Goal: Task Accomplishment & Management: Manage account settings

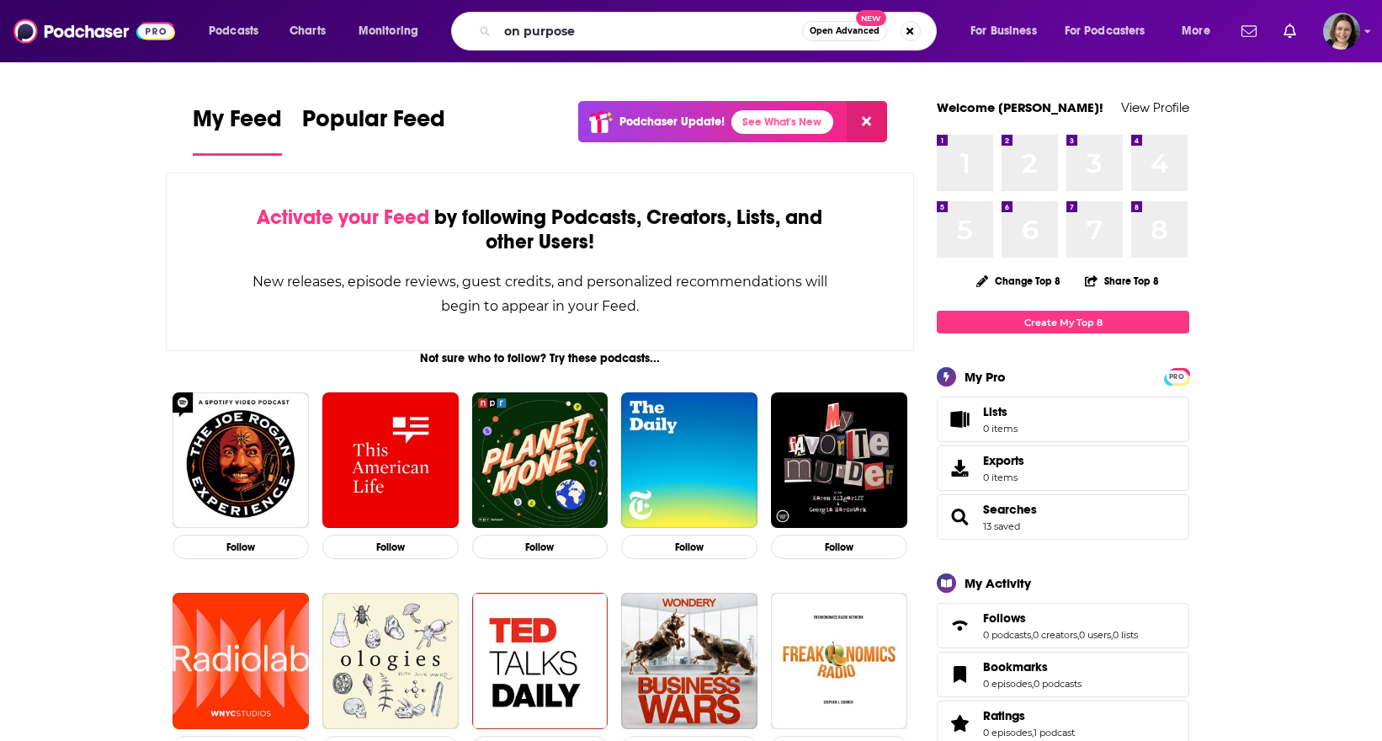
type input "on purpose"
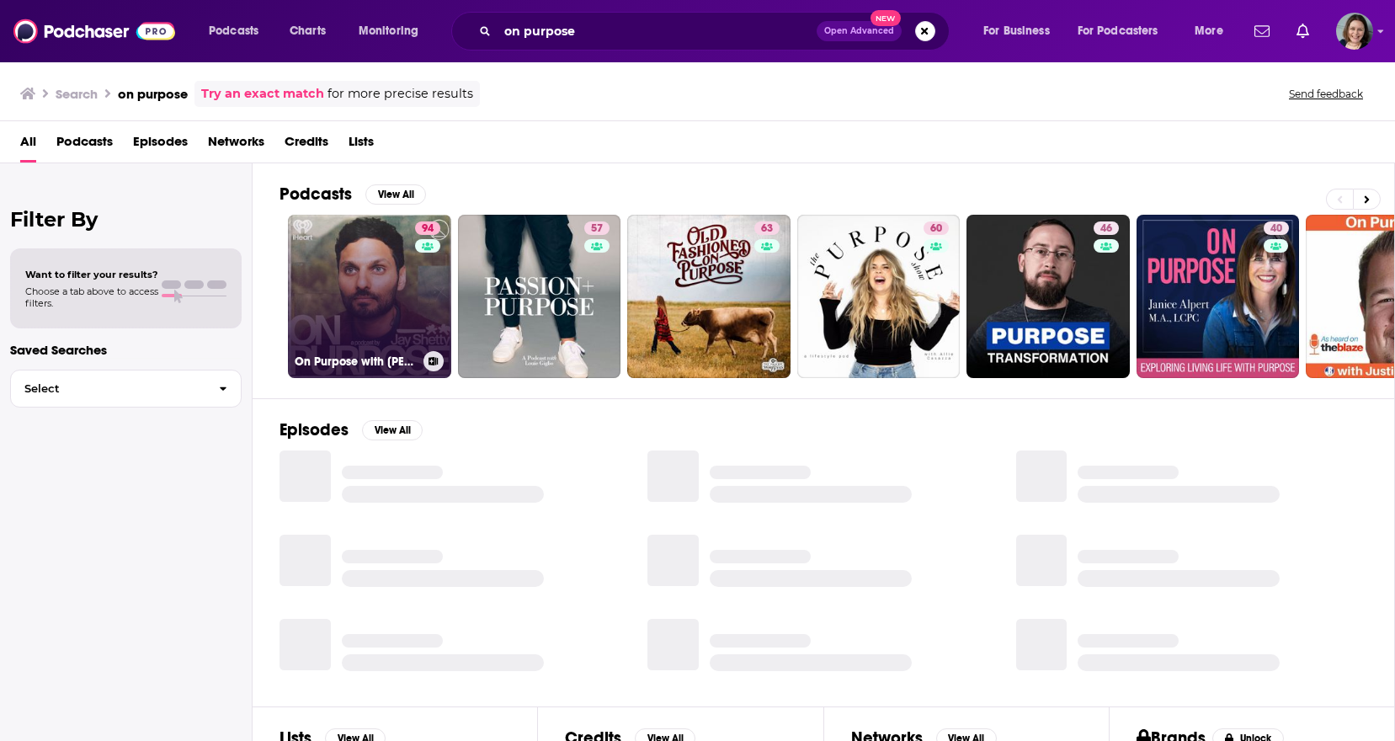
click at [334, 320] on link "94 On Purpose with Jay Shetty" at bounding box center [369, 296] width 163 height 163
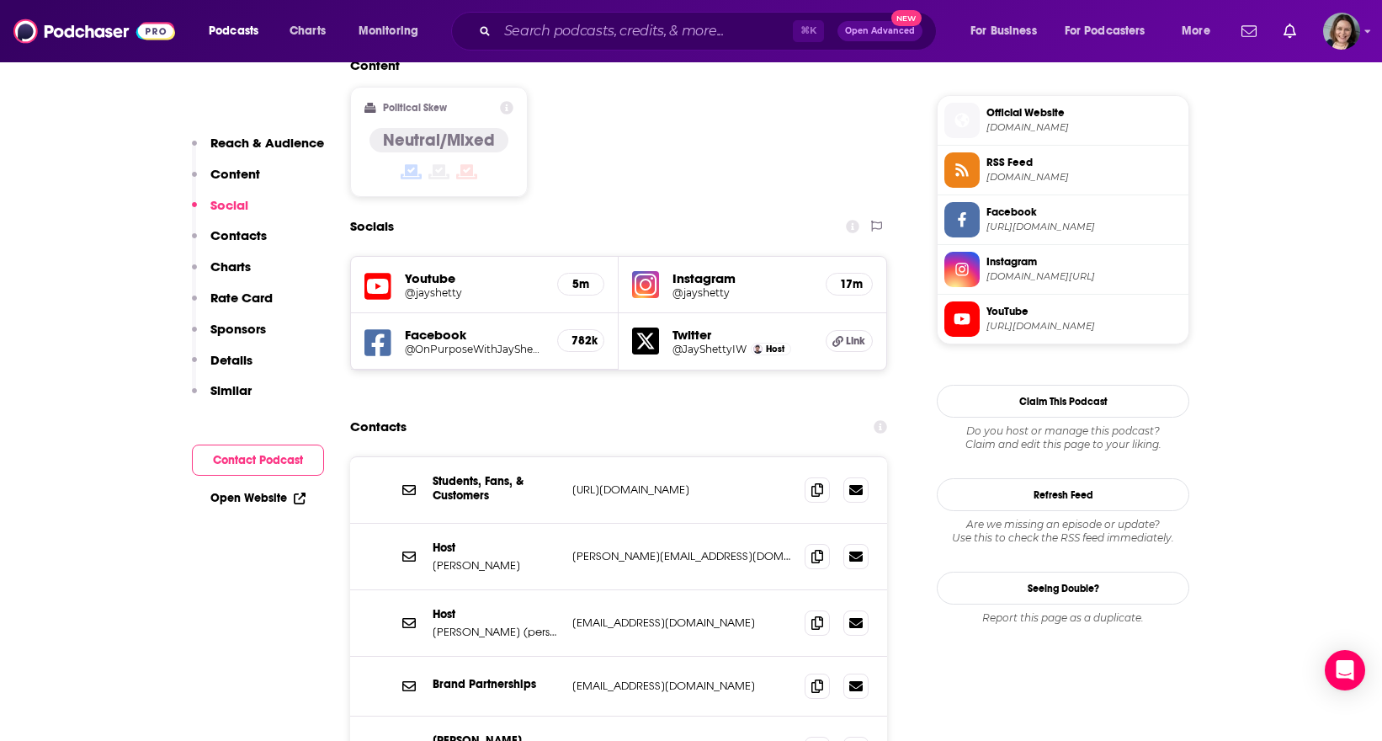
scroll to position [1468, 0]
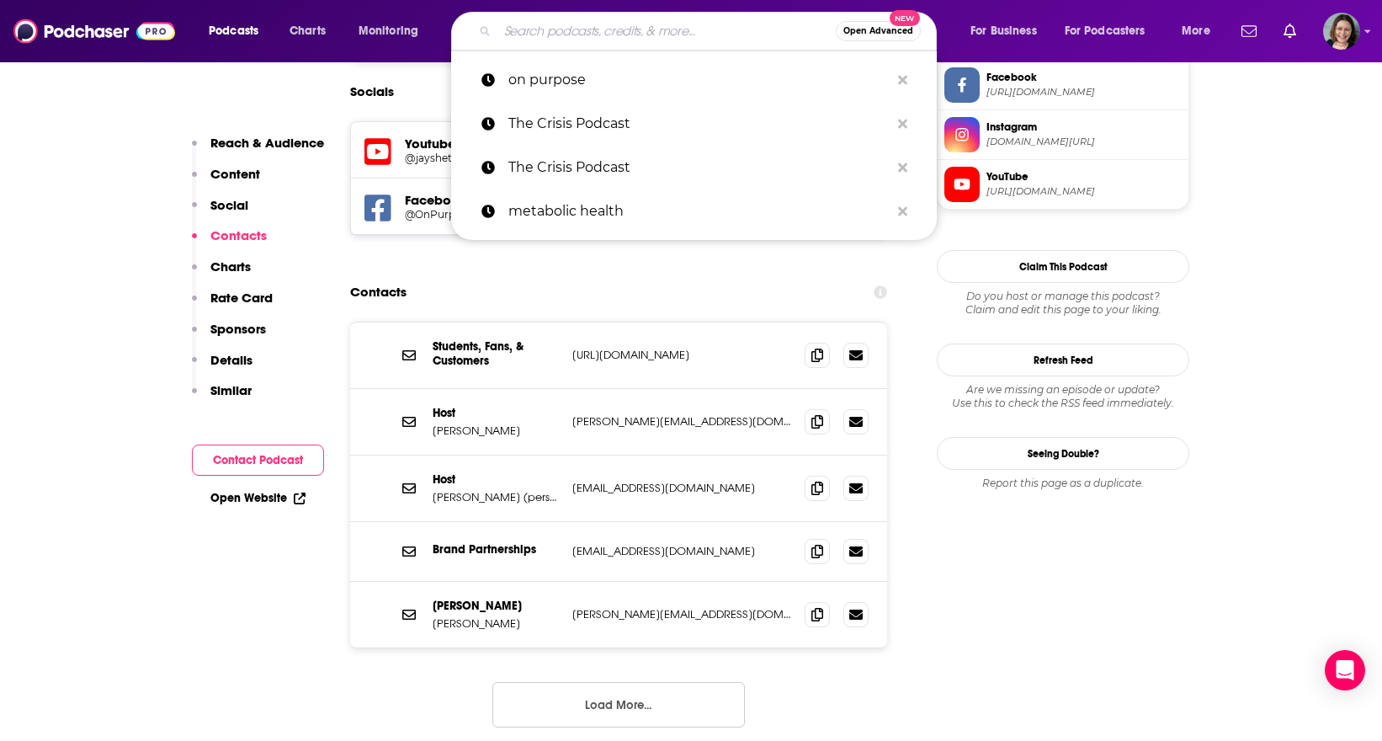
click at [681, 36] on input "Search podcasts, credits, & more..." at bounding box center [667, 31] width 338 height 27
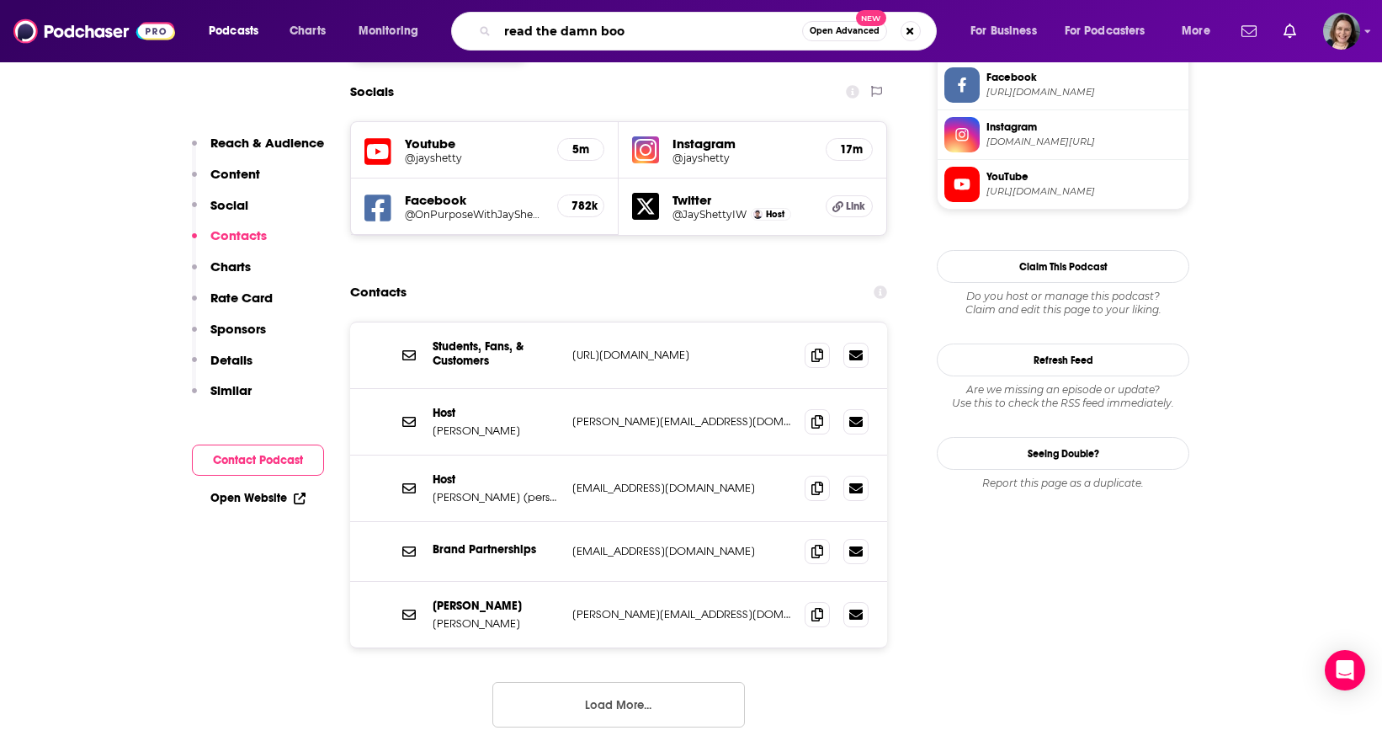
type input "read the damn book"
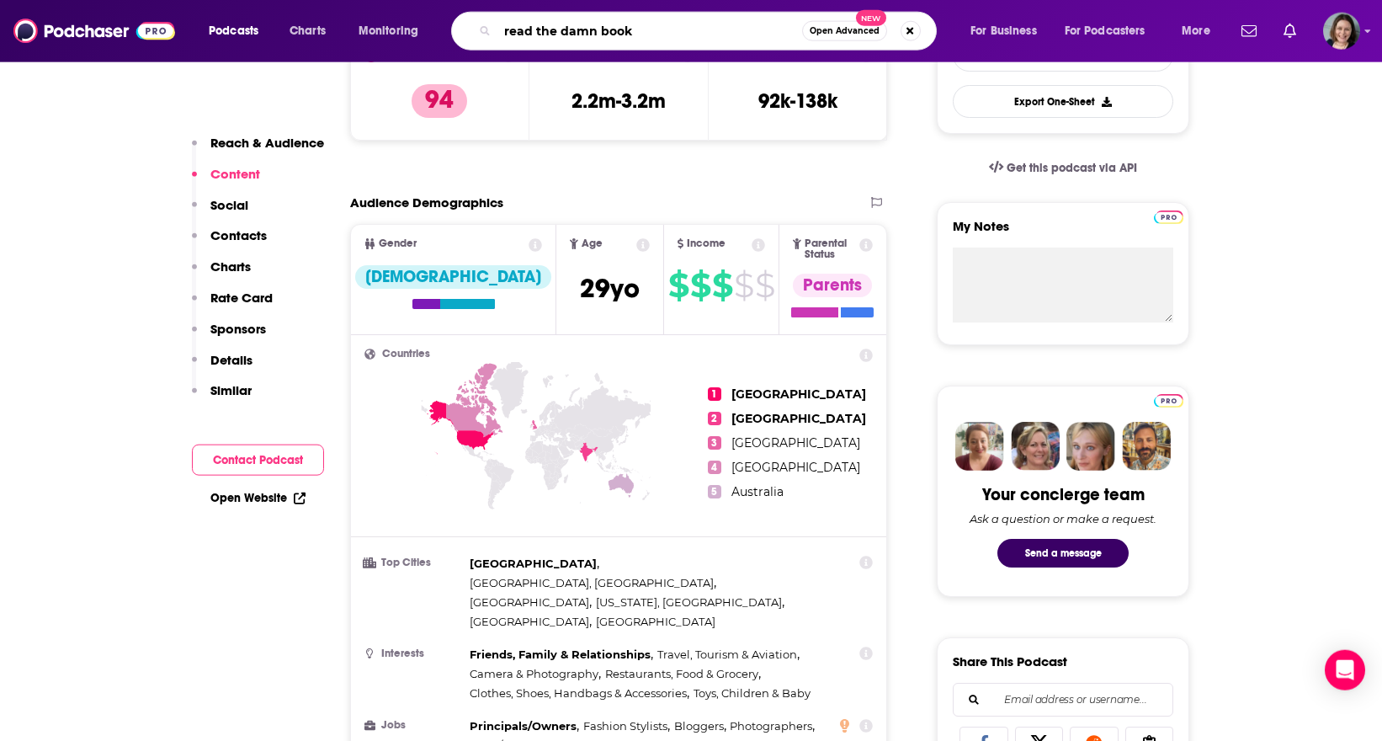
scroll to position [391, 0]
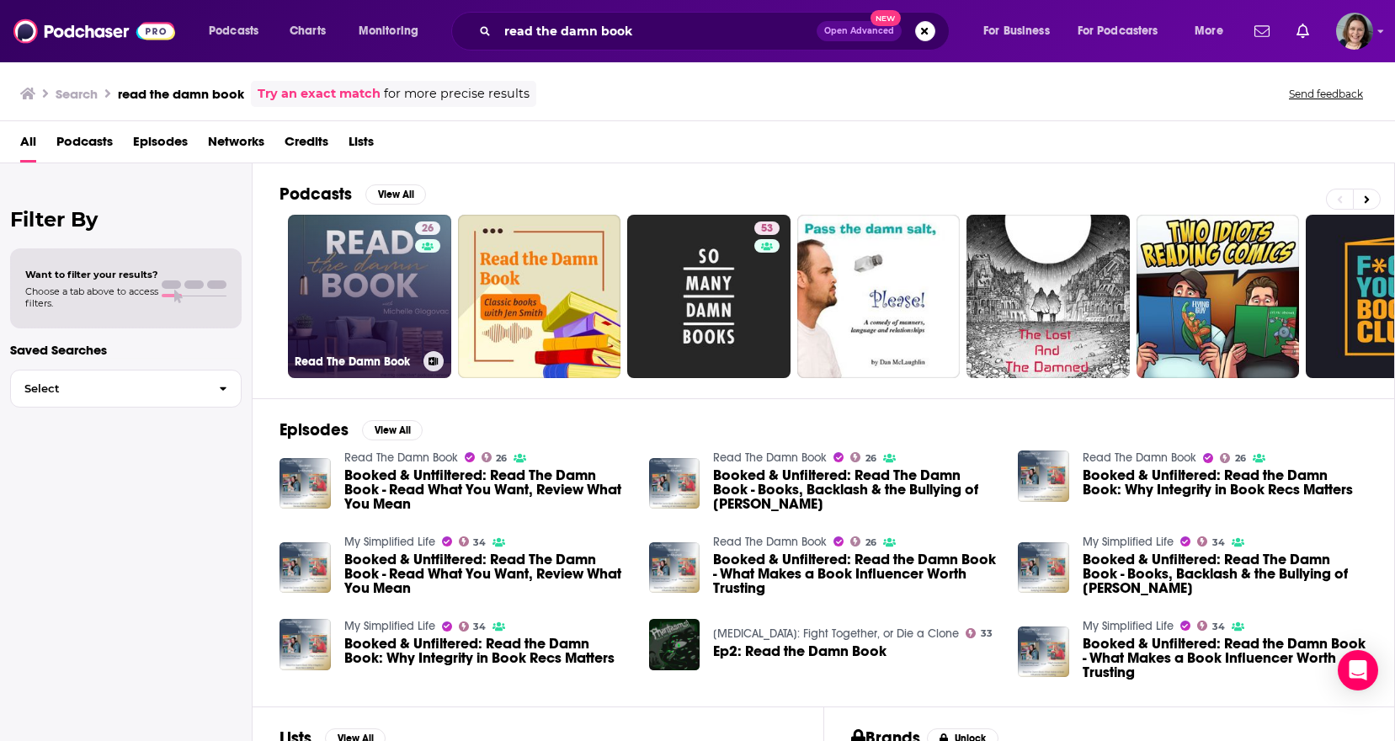
click at [348, 270] on link "26 Read The Damn Book" at bounding box center [369, 296] width 163 height 163
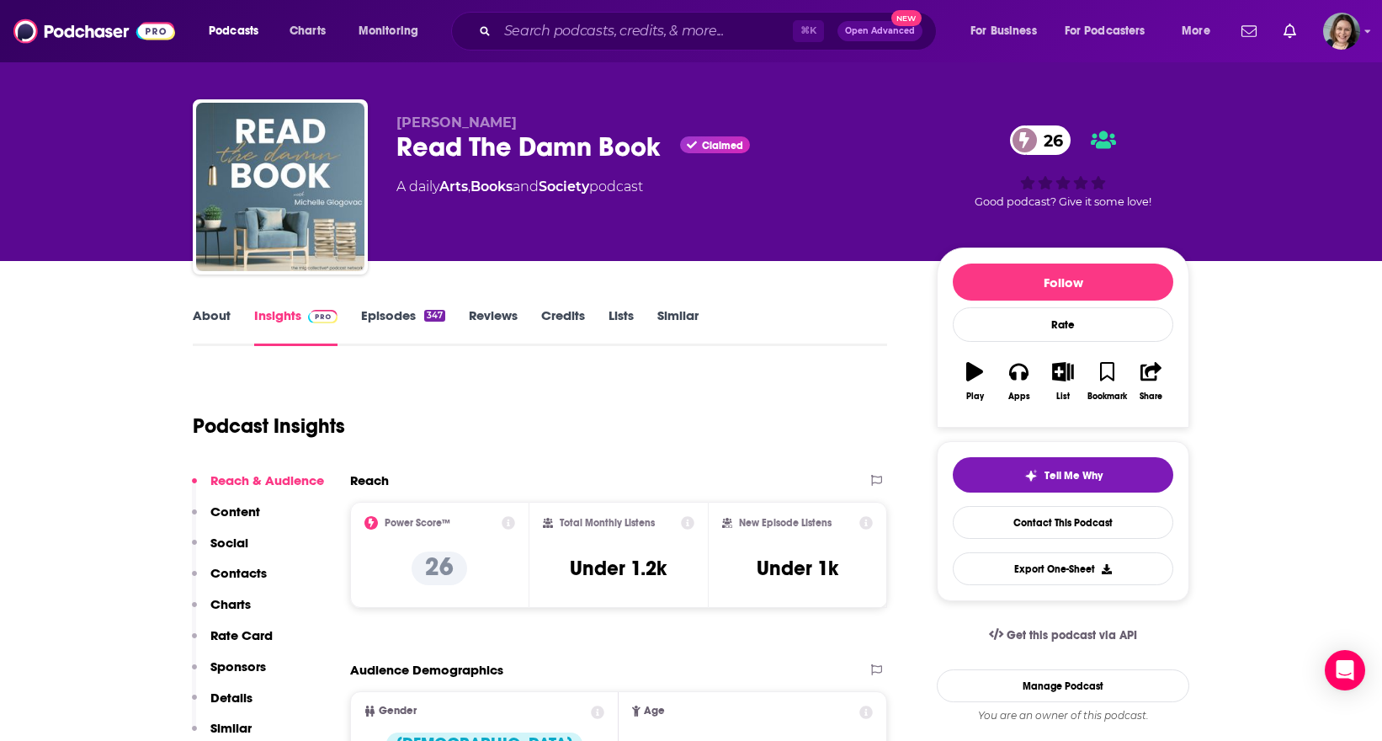
scroll to position [162, 0]
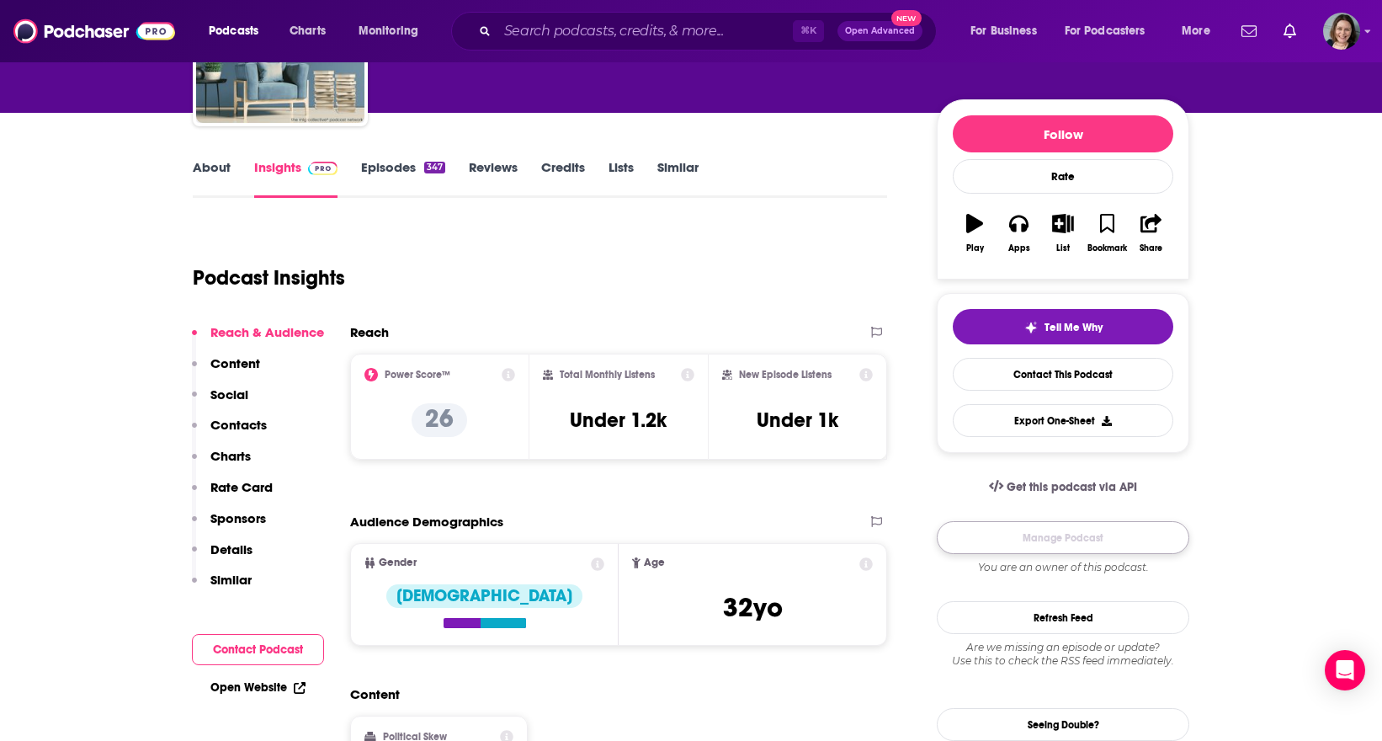
click at [1078, 542] on link "Manage Podcast" at bounding box center [1063, 537] width 253 height 33
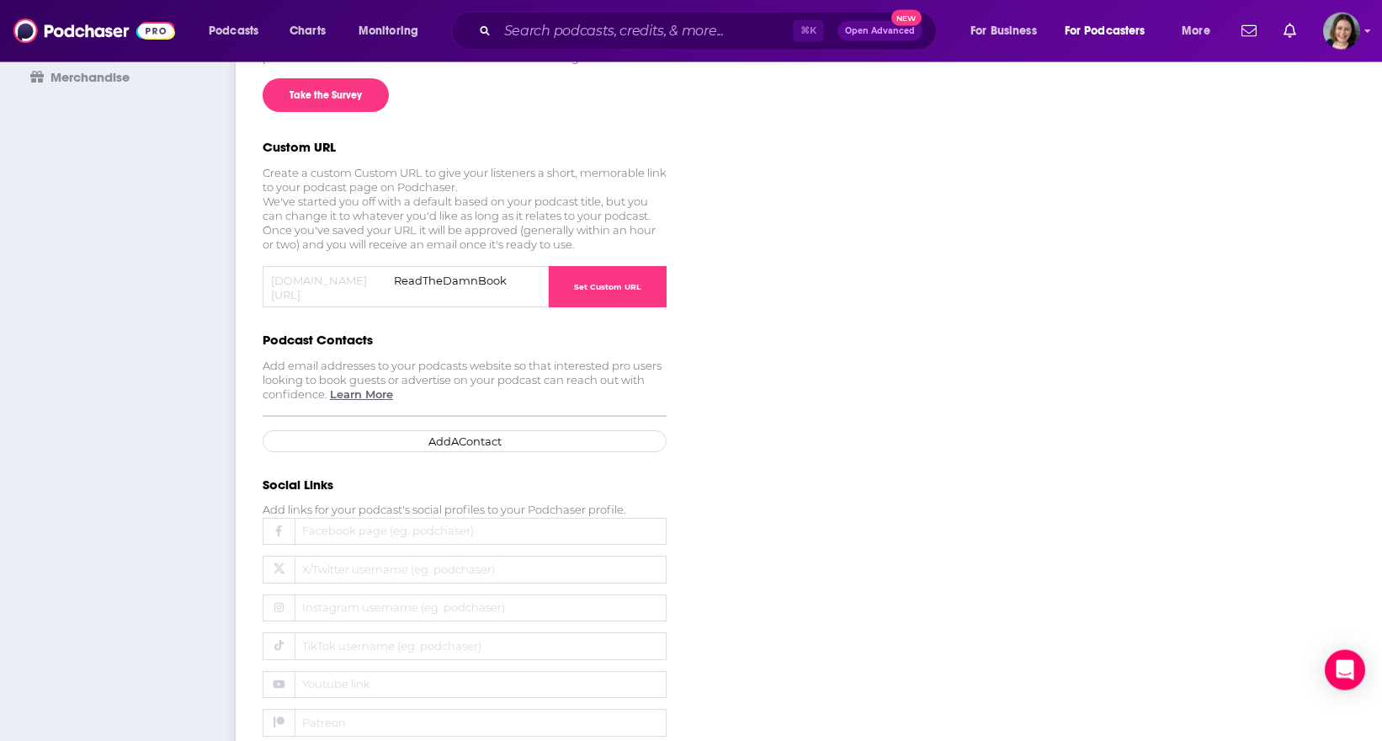
scroll to position [337, 0]
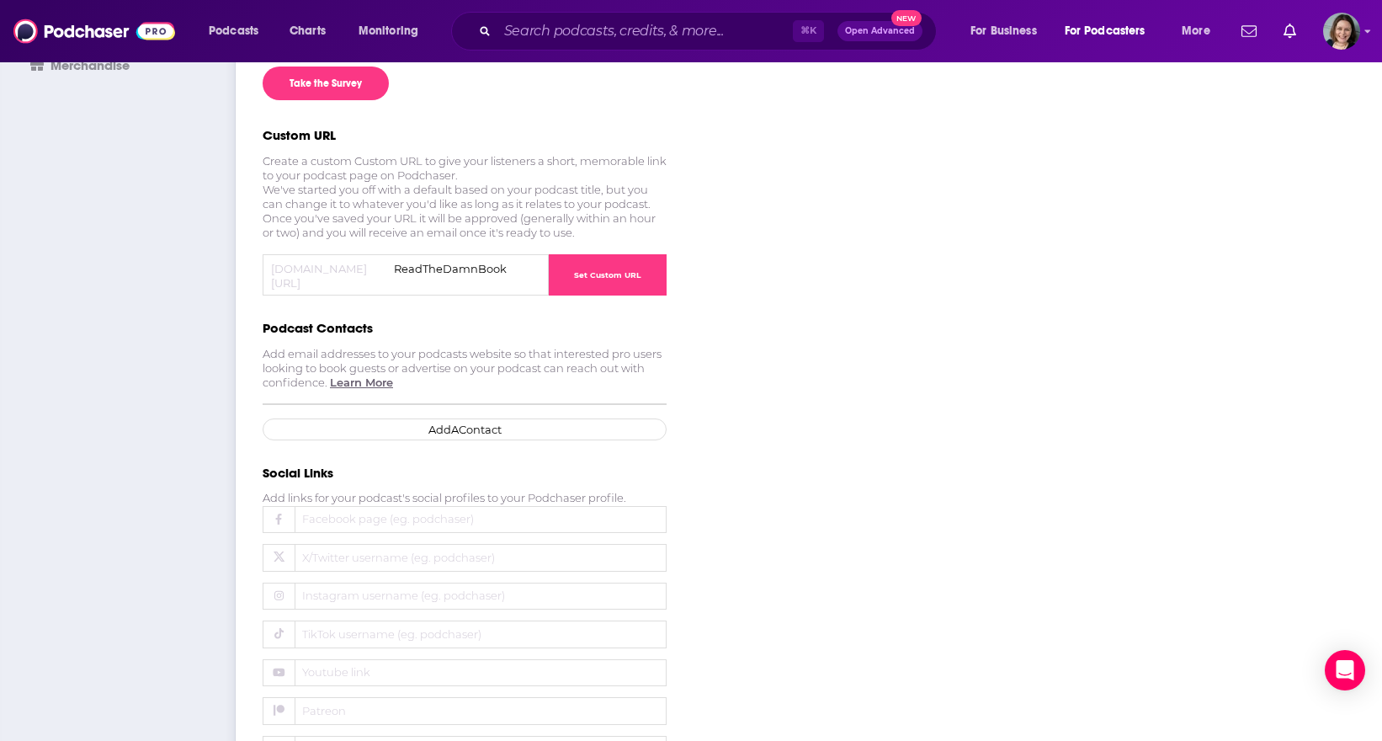
click at [499, 420] on button "Add A Contact" at bounding box center [465, 429] width 404 height 22
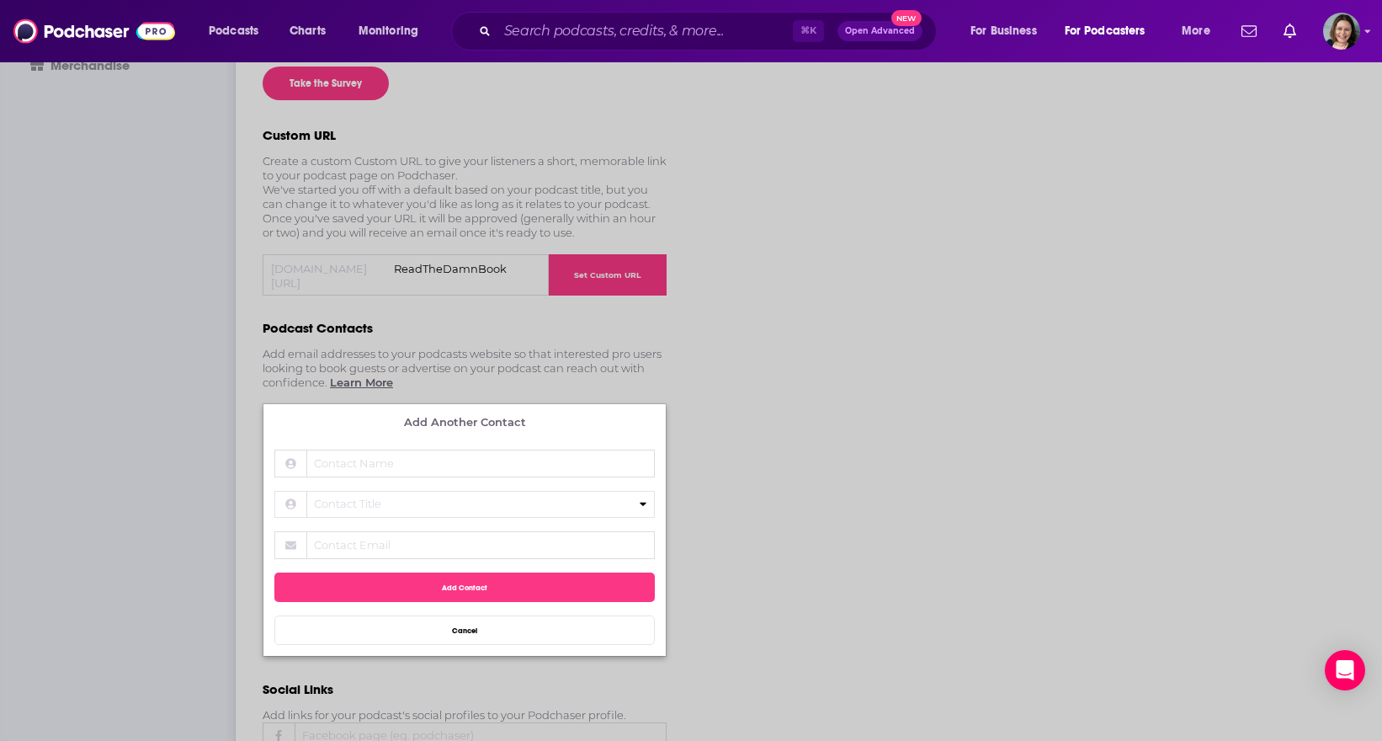
click at [497, 450] on input "Contact Name" at bounding box center [464, 464] width 381 height 28
type input "[PERSON_NAME]"
click at [274, 491] on select "Host Producer Guest Booking Ad Sales General Inquiries Other" at bounding box center [464, 505] width 381 height 28
select select "Host"
click option "Host" at bounding box center [0, 0] width 0 height 0
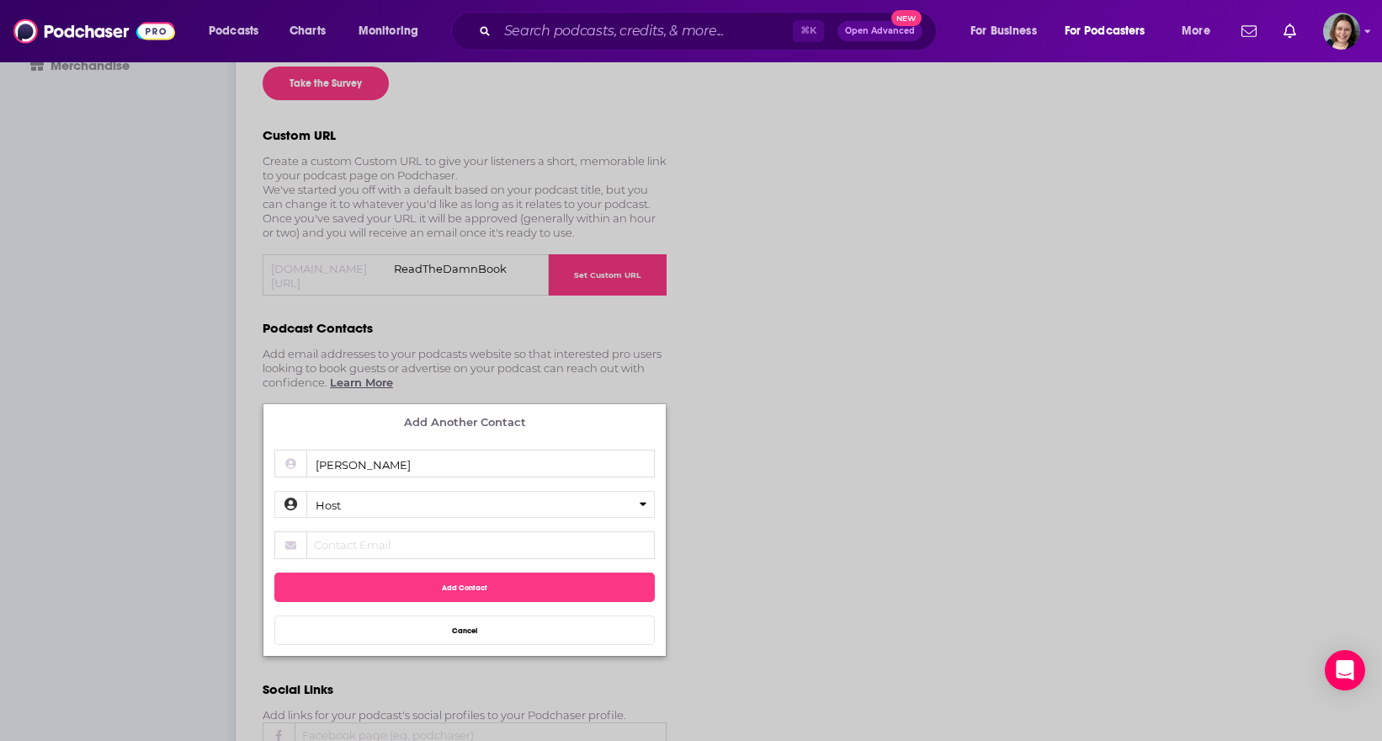
click at [447, 538] on span "Contact Email" at bounding box center [432, 544] width 253 height 13
click at [447, 537] on input "Contact Email" at bounding box center [464, 545] width 381 height 28
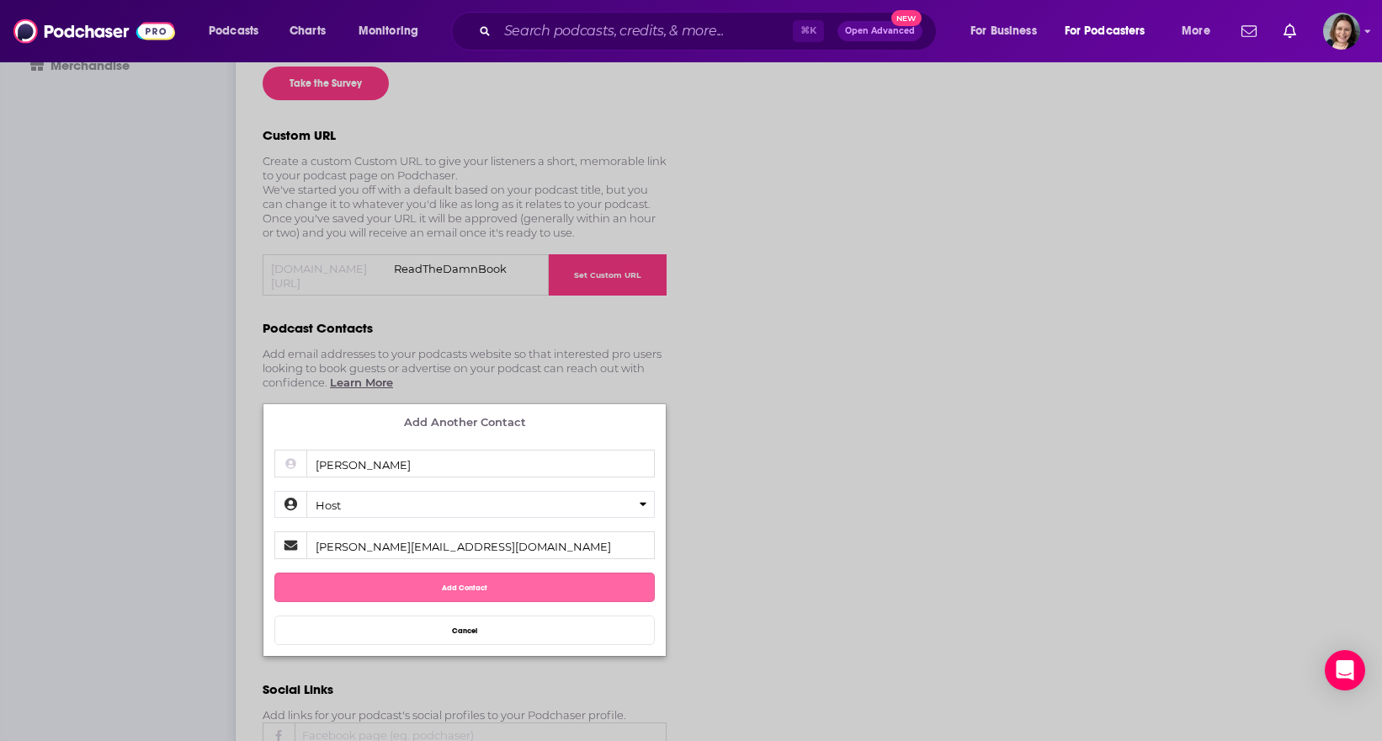
type input "[PERSON_NAME][EMAIL_ADDRESS][DOMAIN_NAME]"
click at [514, 578] on button "Add Contact" at bounding box center [464, 586] width 381 height 29
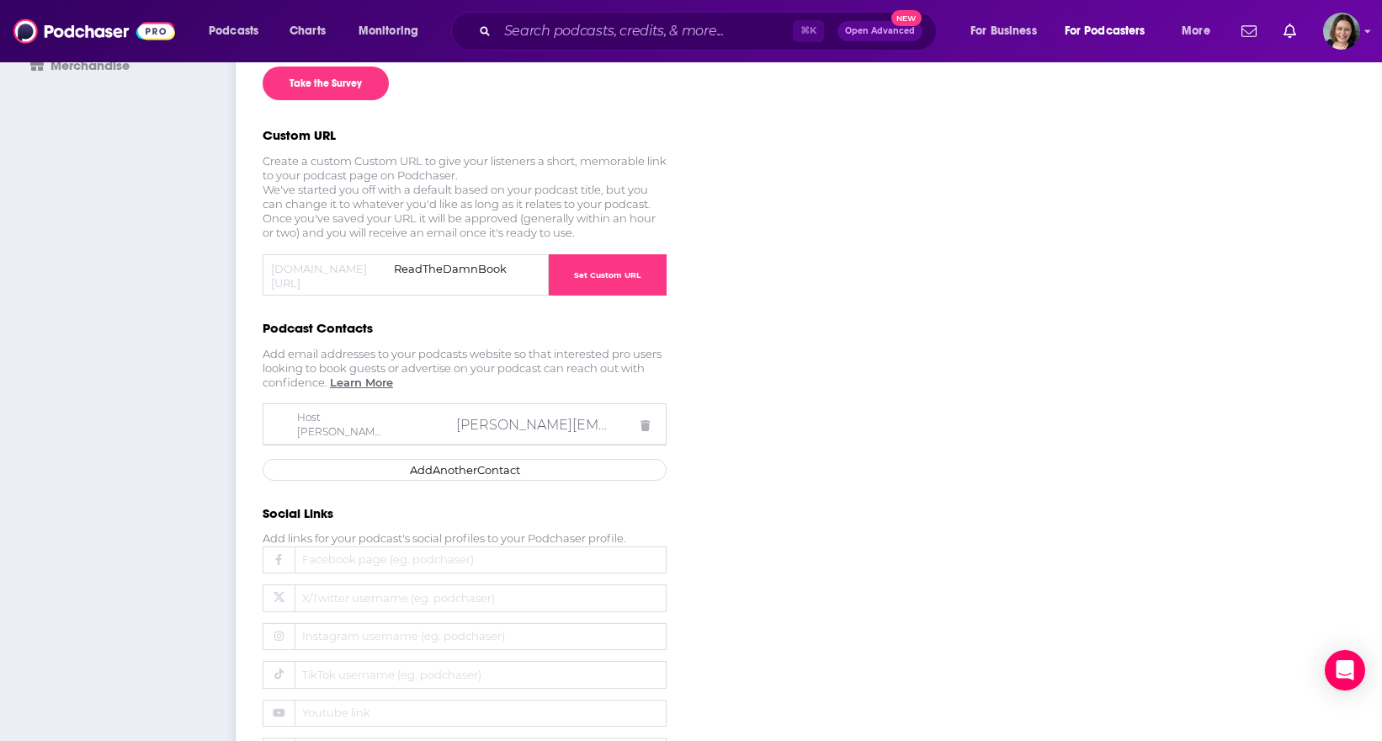
click at [476, 636] on span "Instagram username (eg. podchaser)" at bounding box center [421, 636] width 253 height 14
click at [476, 636] on input "Instagram username (eg. podchaser)" at bounding box center [465, 637] width 404 height 28
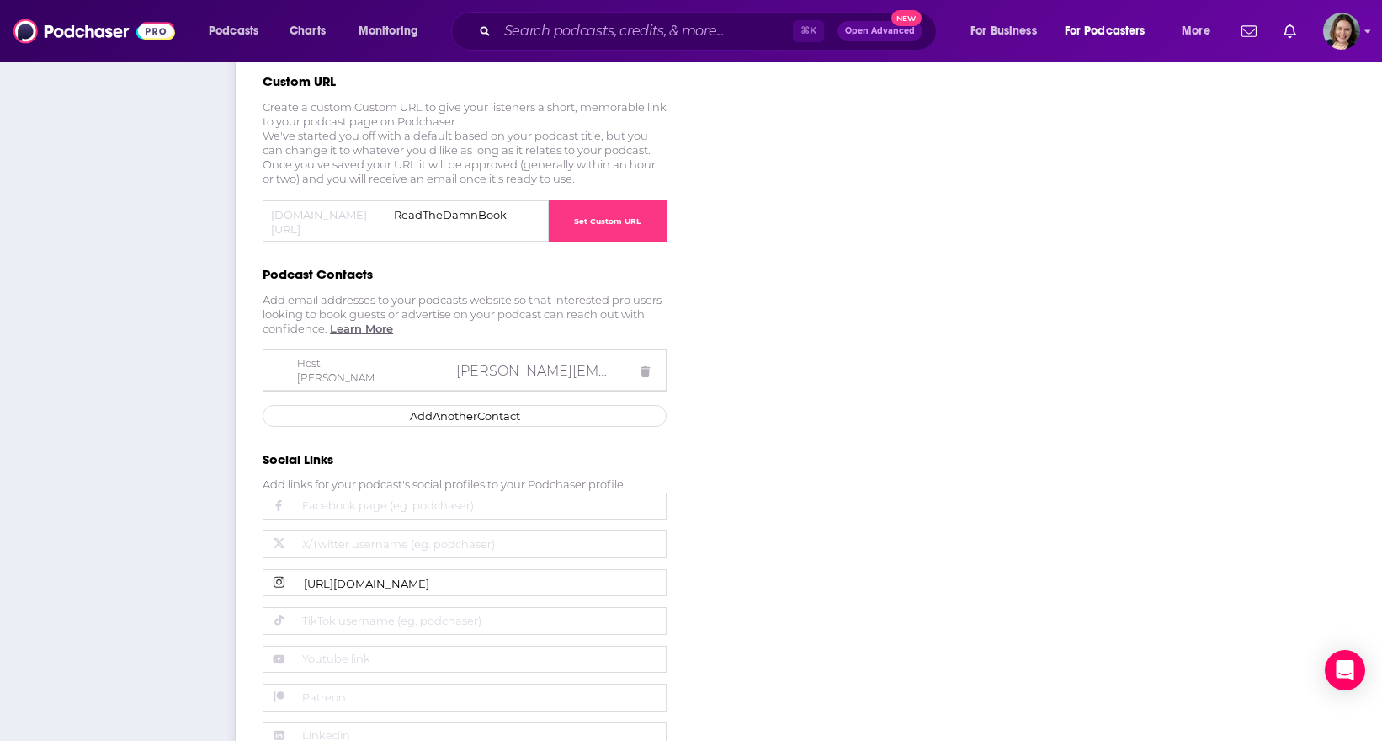
scroll to position [552, 0]
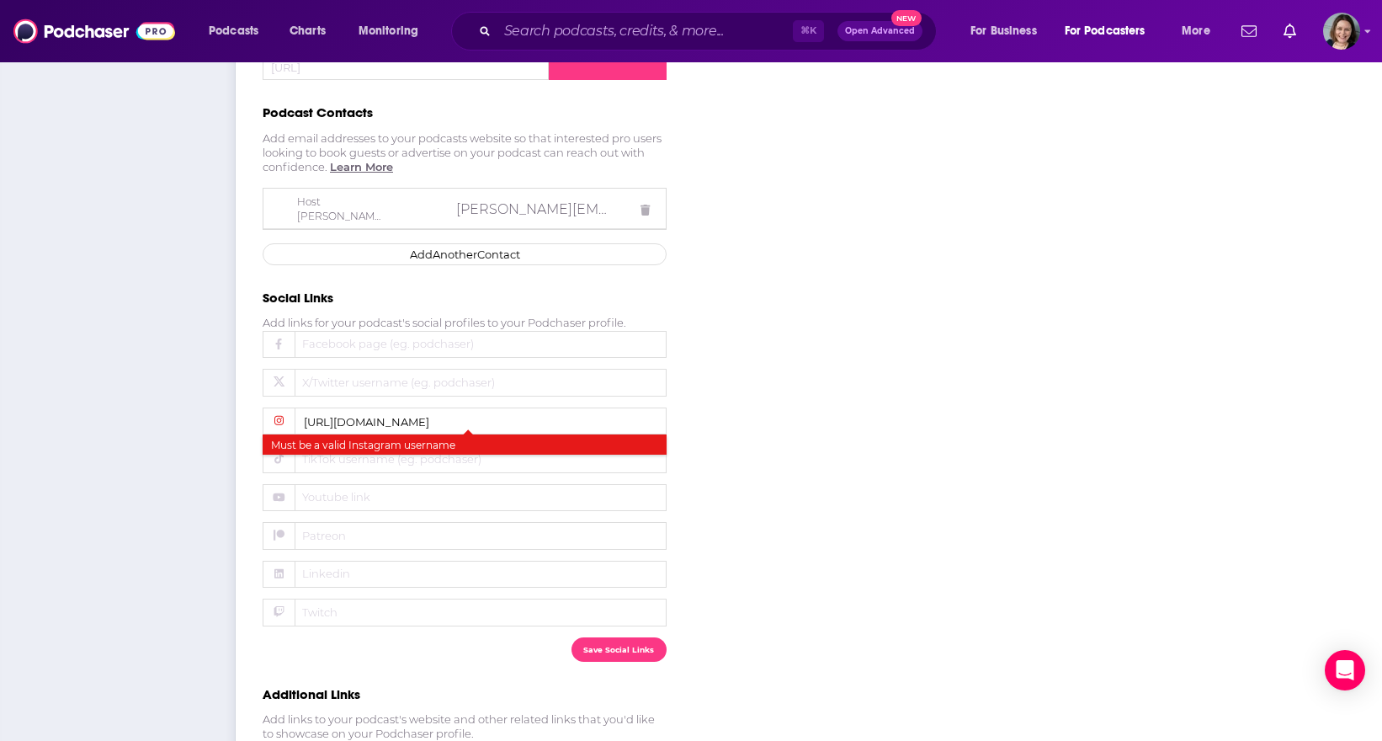
click at [487, 492] on span "Youtube link" at bounding box center [421, 497] width 253 height 14
click at [487, 492] on input "Youtube link" at bounding box center [465, 498] width 404 height 28
click at [517, 418] on input "[URL][DOMAIN_NAME]" at bounding box center [465, 421] width 404 height 28
drag, startPoint x: 557, startPoint y: 419, endPoint x: 146, endPoint y: 418, distance: 411.7
click at [263, 418] on input "[URL][DOMAIN_NAME]" at bounding box center [465, 421] width 404 height 28
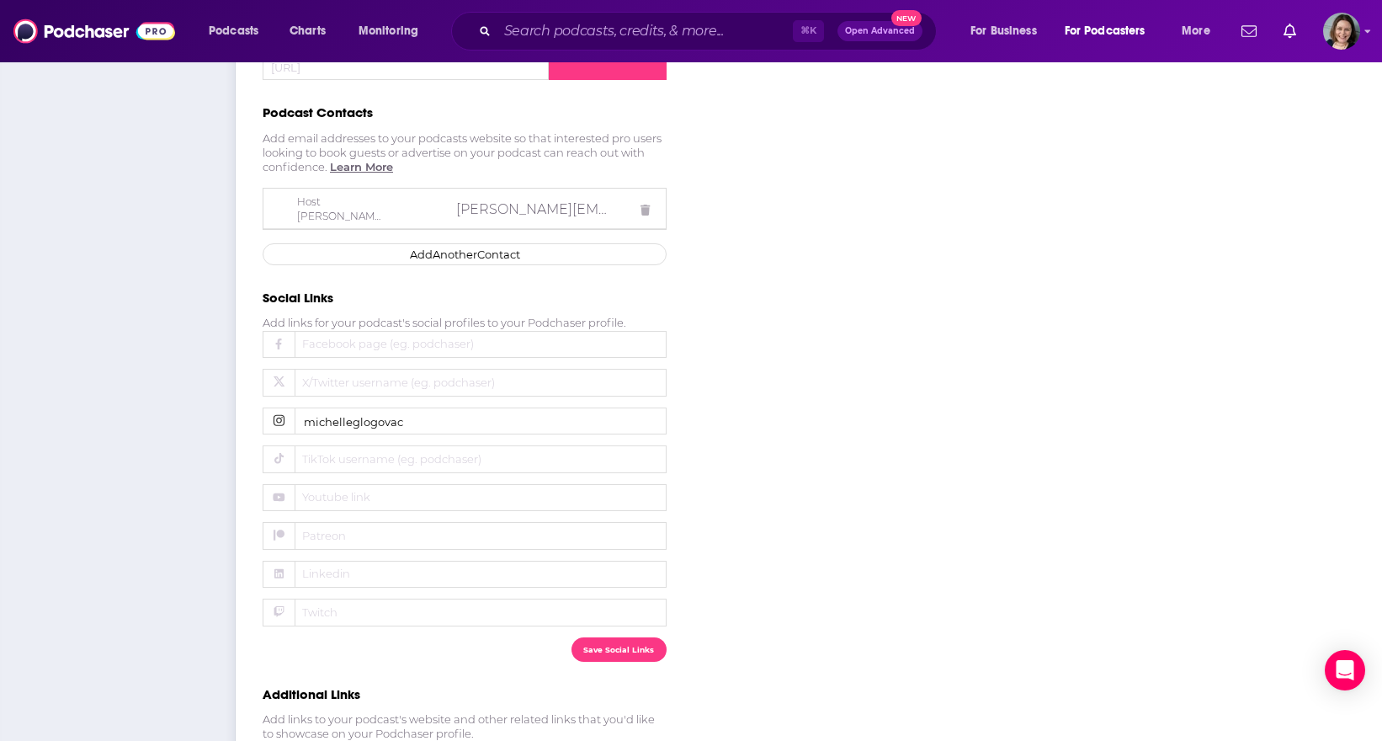
type input "michelleglogovac"
type input "thepodcastmatchmaker"
click at [639, 637] on button "Save Social Links" at bounding box center [619, 649] width 95 height 24
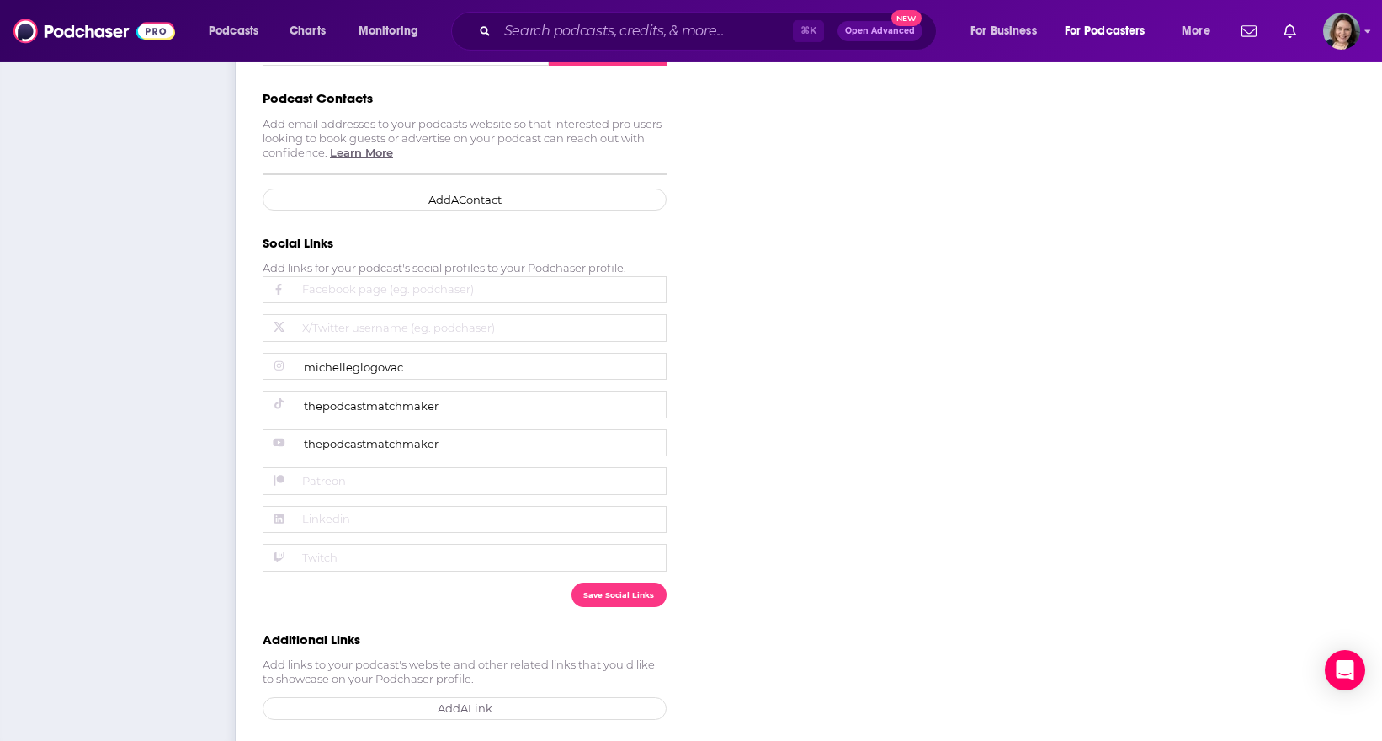
scroll to position [569, 0]
click at [477, 702] on link "Add A Link" at bounding box center [465, 706] width 404 height 23
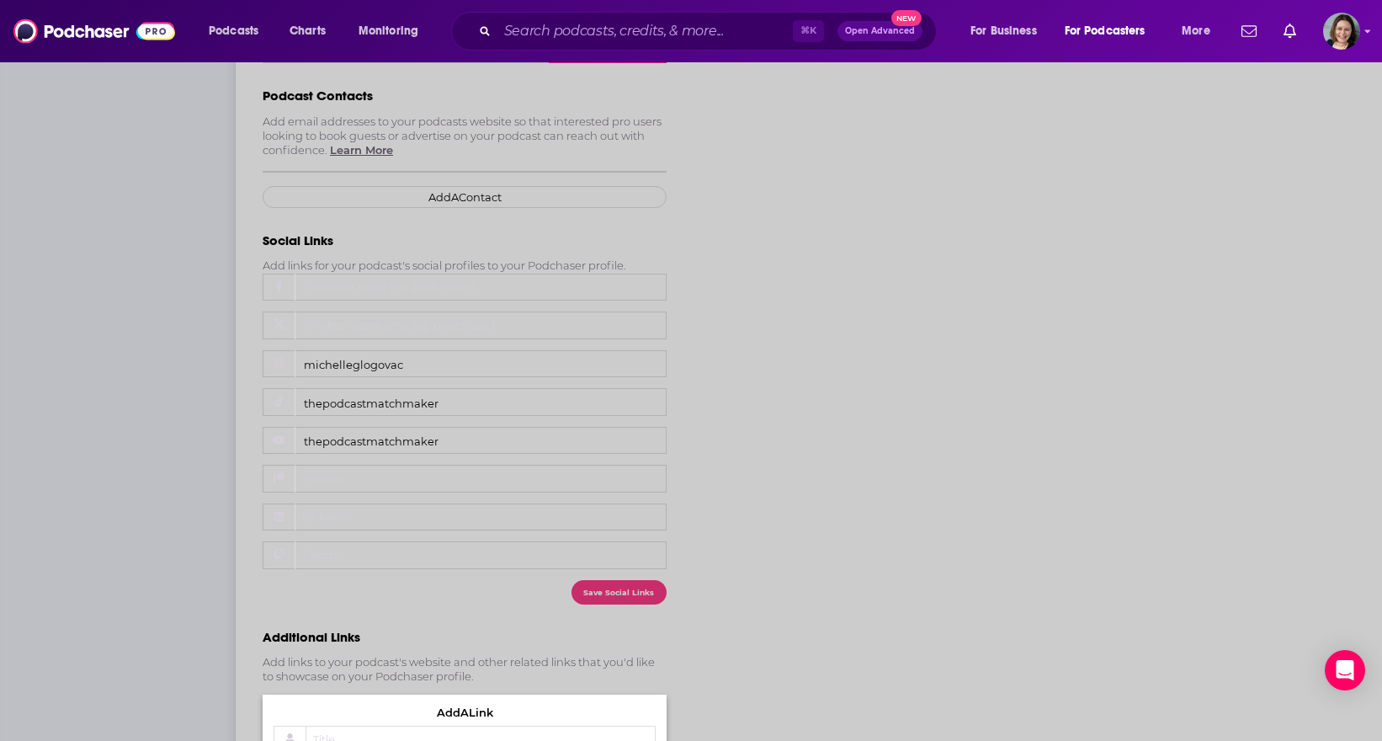
scroll to position [724, 0]
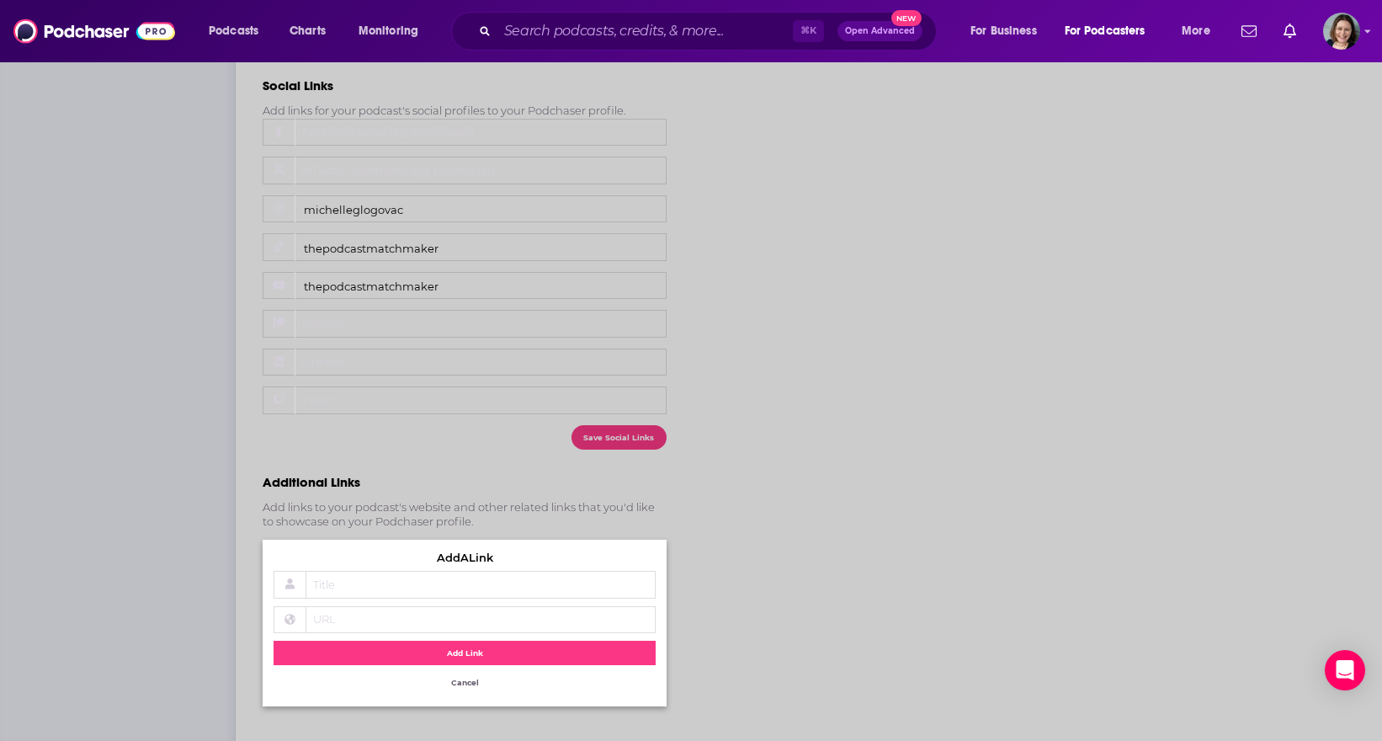
click at [488, 580] on span "Title" at bounding box center [432, 585] width 253 height 14
click at [488, 580] on input "Title" at bounding box center [465, 585] width 382 height 28
type input "Podcast Instagram"
type input "[URL][DOMAIN_NAME]"
click at [481, 650] on button "Add Link" at bounding box center [465, 653] width 382 height 24
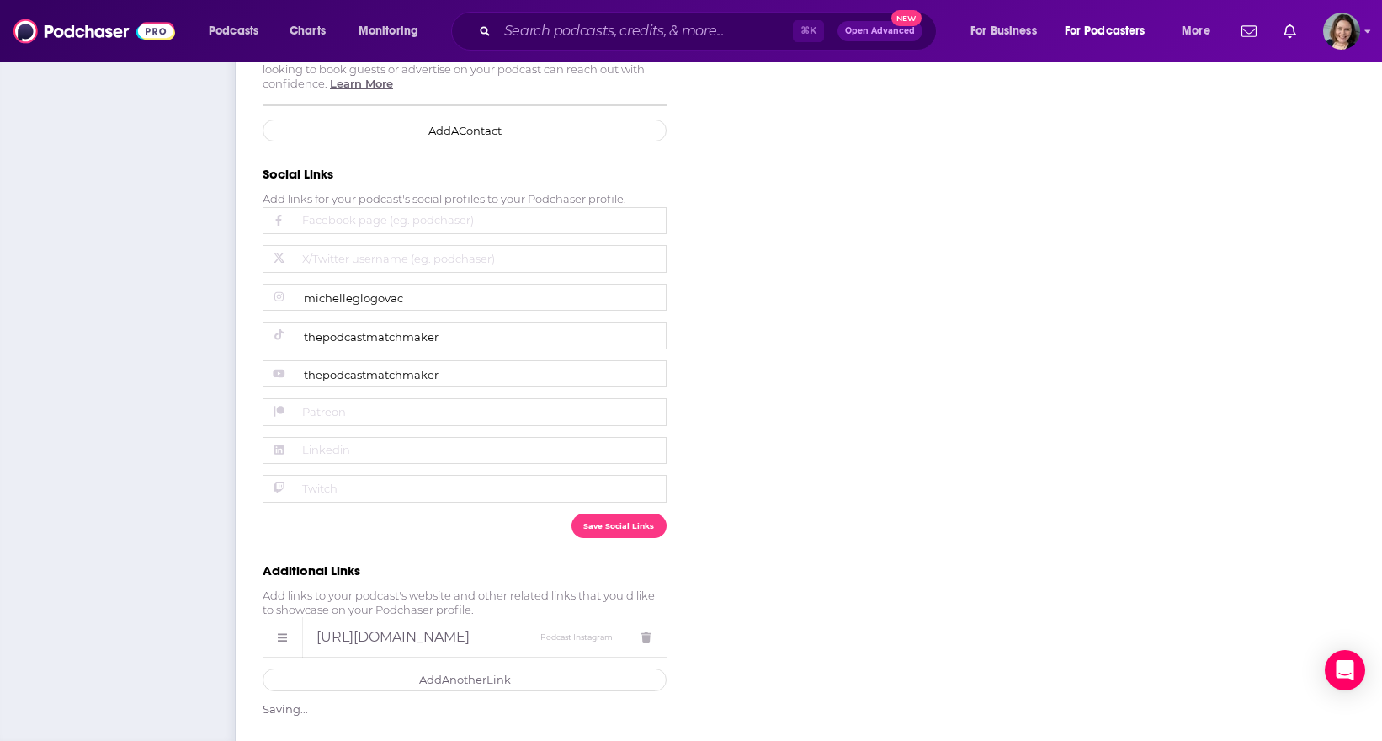
scroll to position [610, 0]
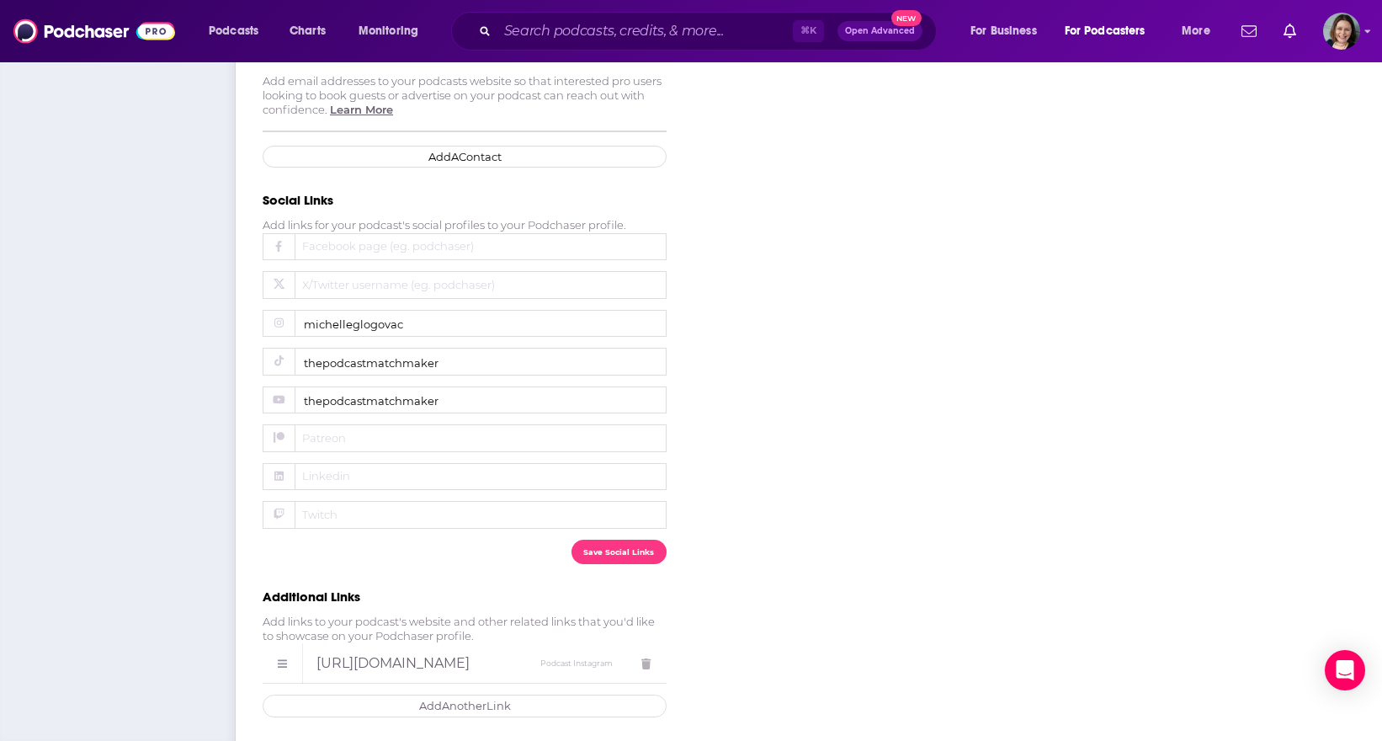
click at [485, 700] on link "Add Another Link" at bounding box center [465, 706] width 404 height 23
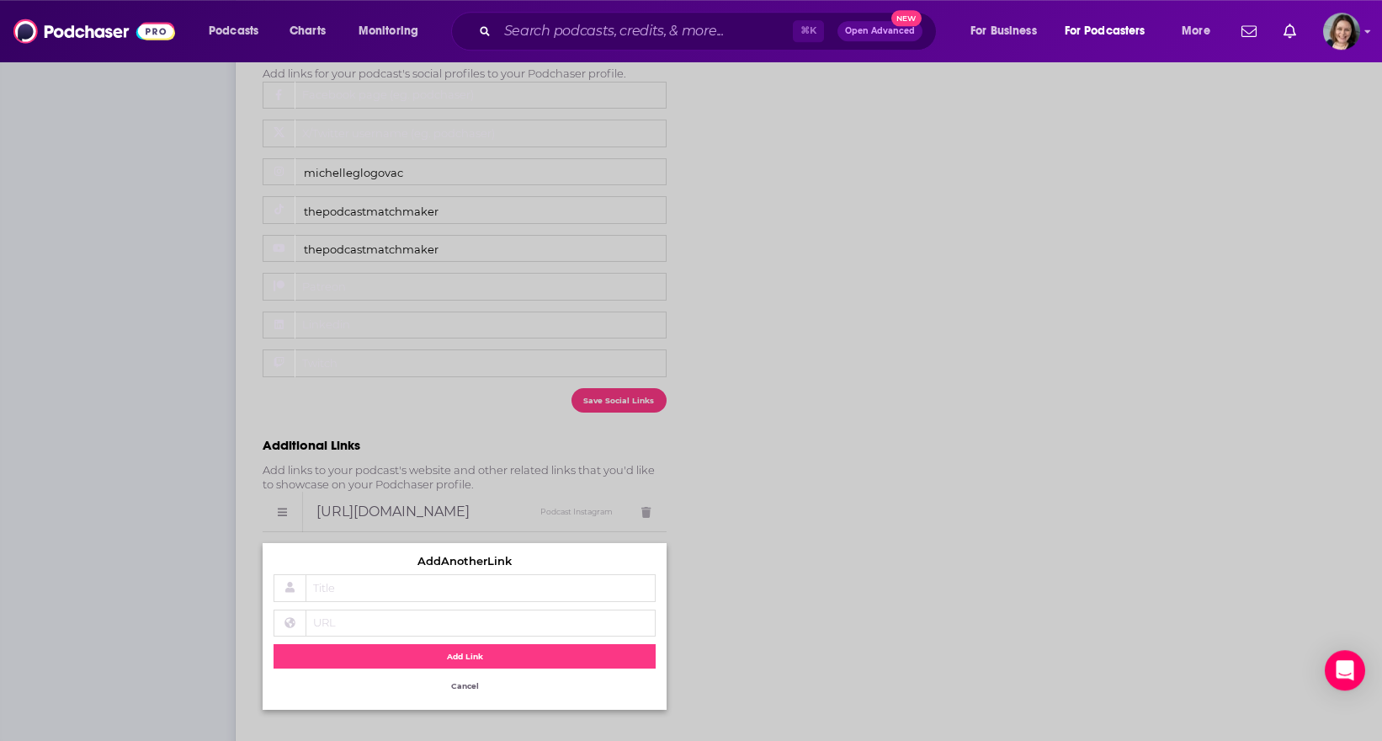
scroll to position [764, 0]
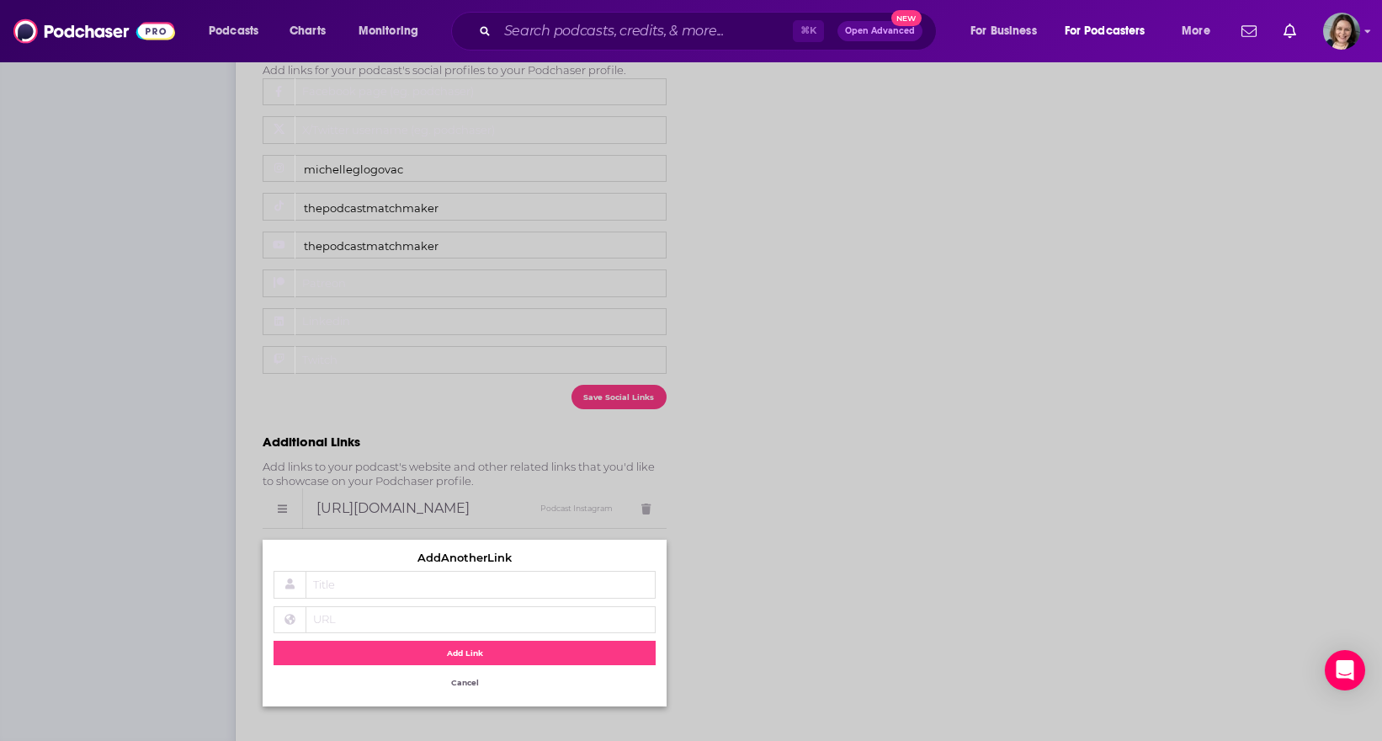
click at [489, 578] on span "Title" at bounding box center [432, 585] width 253 height 14
click at [489, 576] on input "Title" at bounding box center [465, 585] width 382 height 28
type input "The MLG Collective®"
type input "[URL][DOMAIN_NAME]"
click at [478, 651] on button "Add Link" at bounding box center [465, 653] width 382 height 24
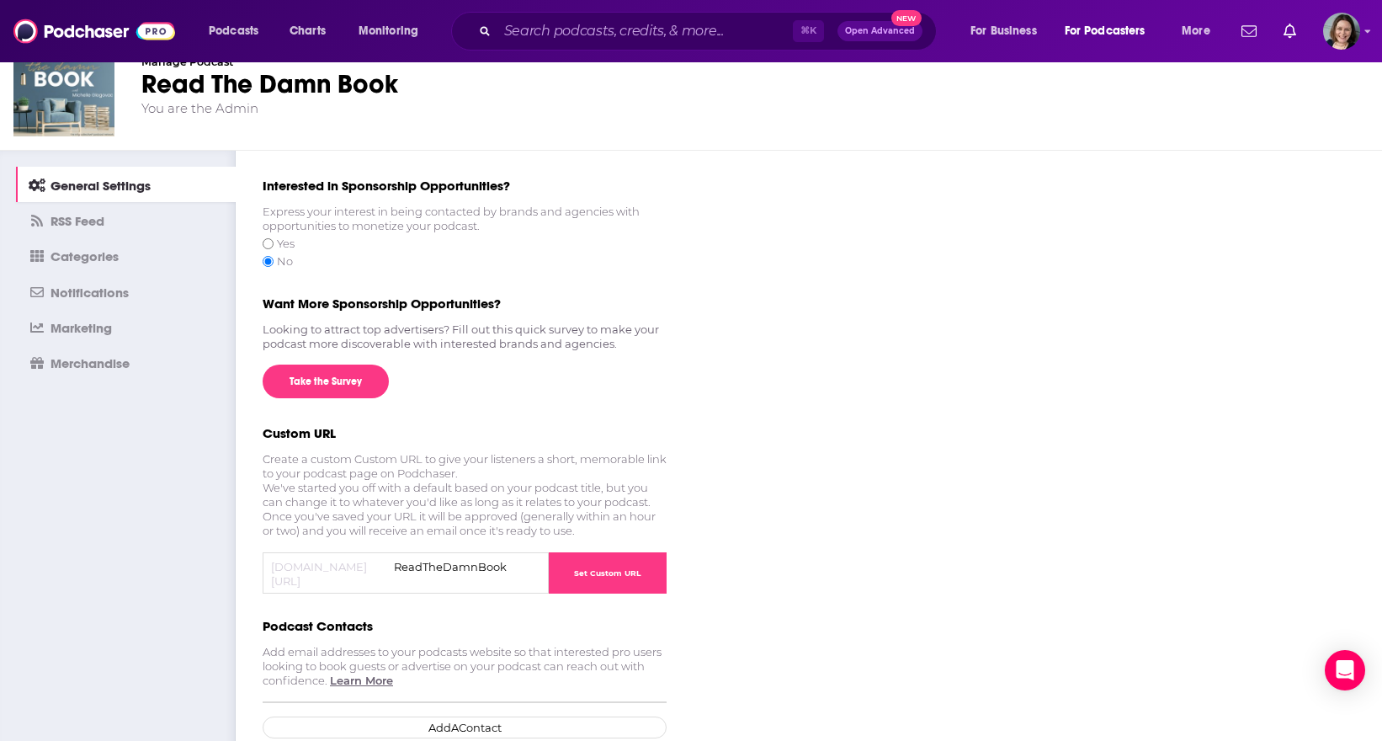
scroll to position [0, 0]
